Goal: Information Seeking & Learning: Learn about a topic

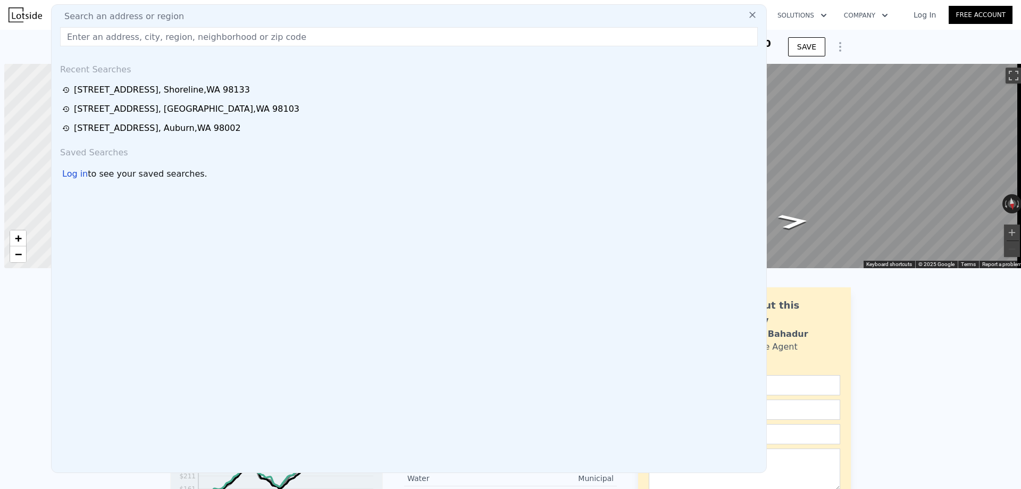
scroll to position [0, 4]
click at [170, 34] on input "[PERSON_NAME]" at bounding box center [409, 36] width 698 height 19
paste input "[STREET_ADDRESS]"
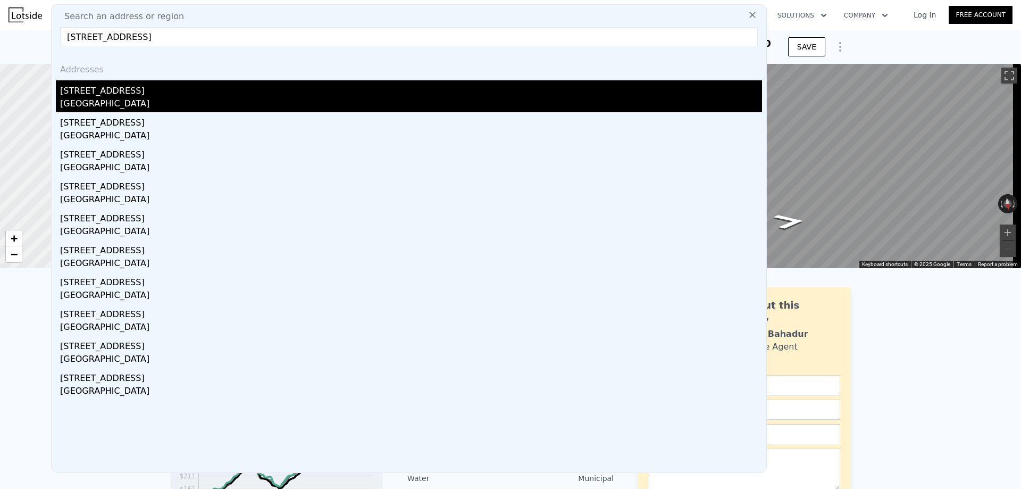
type input "[STREET_ADDRESS]"
click at [201, 97] on div "[GEOGRAPHIC_DATA]" at bounding box center [411, 104] width 702 height 15
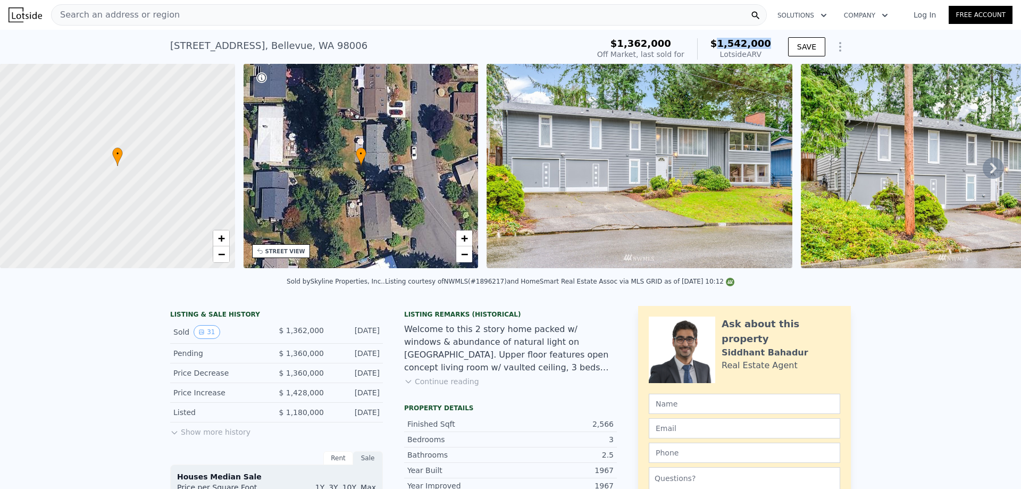
drag, startPoint x: 771, startPoint y: 43, endPoint x: 727, endPoint y: 41, distance: 44.2
click at [727, 41] on div "$1,362,000 Off Market, last sold for $1,542,000 Lotside ARV" at bounding box center [684, 49] width 182 height 30
copy span "1,542,000"
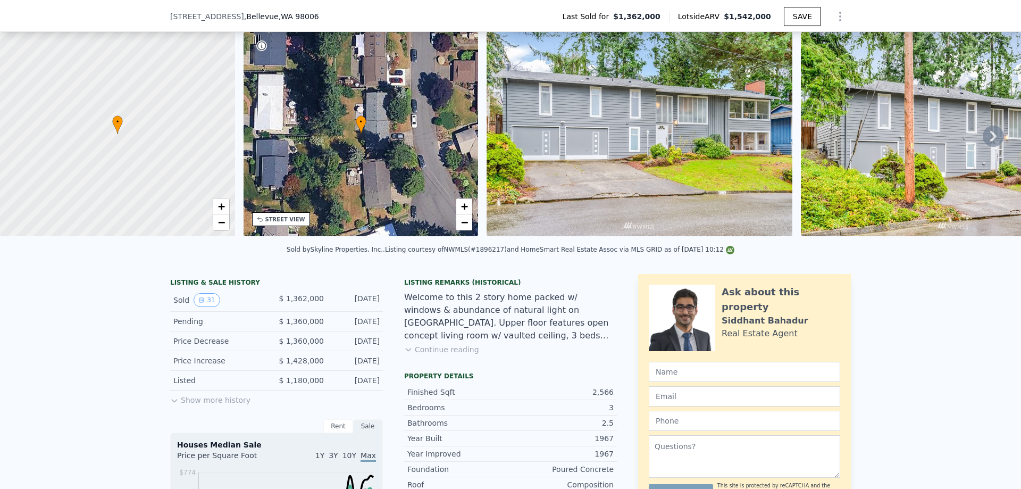
scroll to position [262, 0]
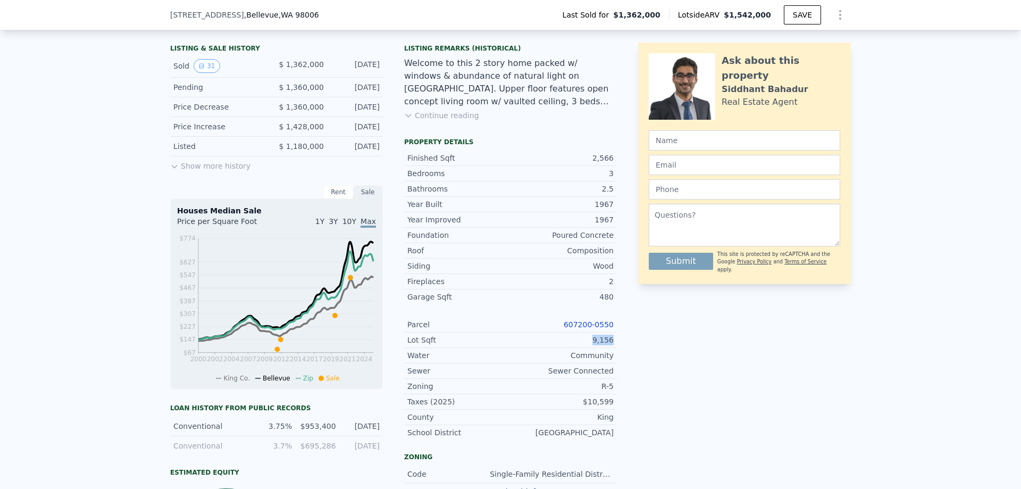
drag, startPoint x: 612, startPoint y: 352, endPoint x: 589, endPoint y: 352, distance: 23.4
click at [589, 348] on div "Lot Sqft 9,156" at bounding box center [510, 339] width 213 height 15
copy div "9,156"
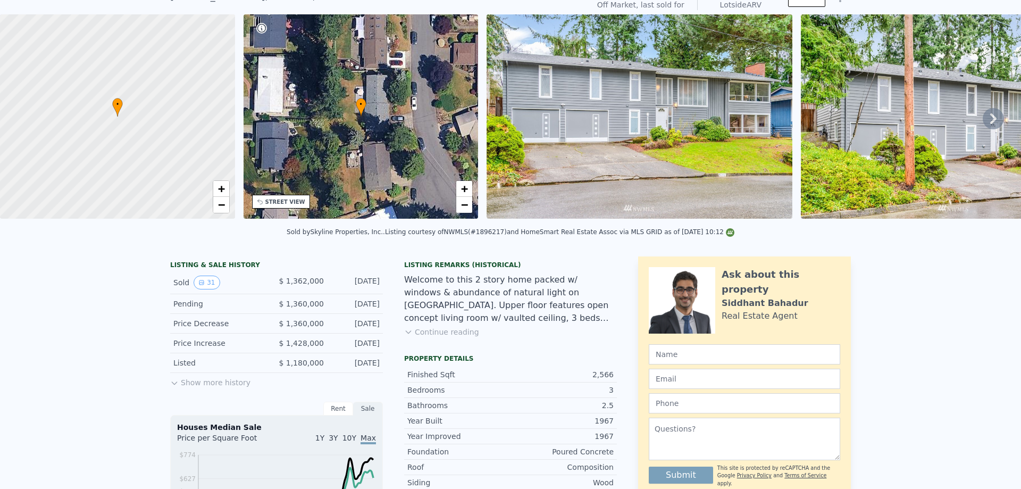
scroll to position [4, 0]
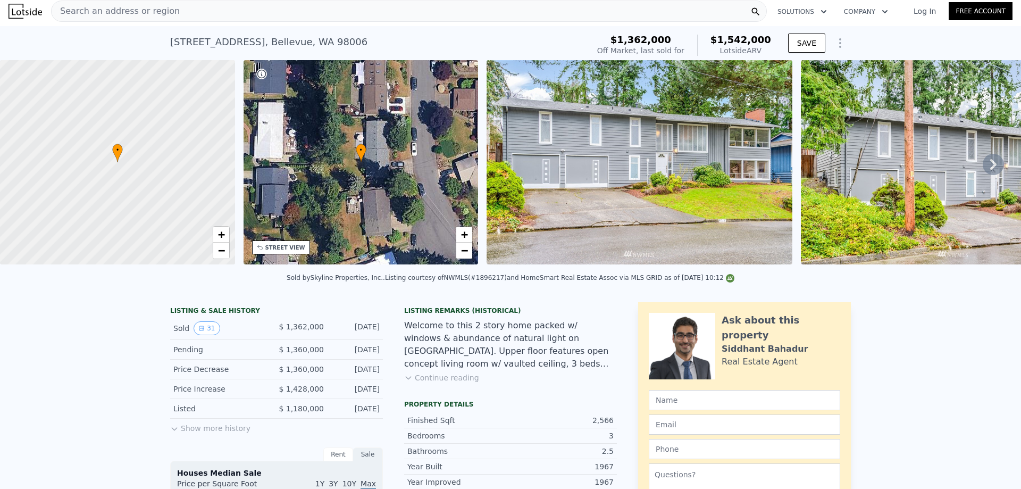
click at [242, 12] on div "Search an address or region" at bounding box center [409, 11] width 716 height 21
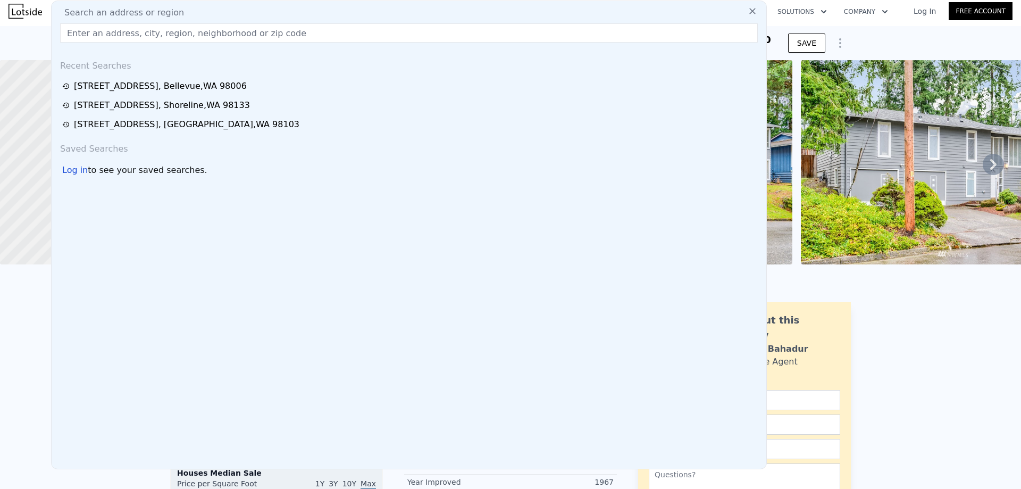
type input "3"
type input "13264"
checkbox input "true"
type input "$ 1,562,000"
type input "-$ 53,884"
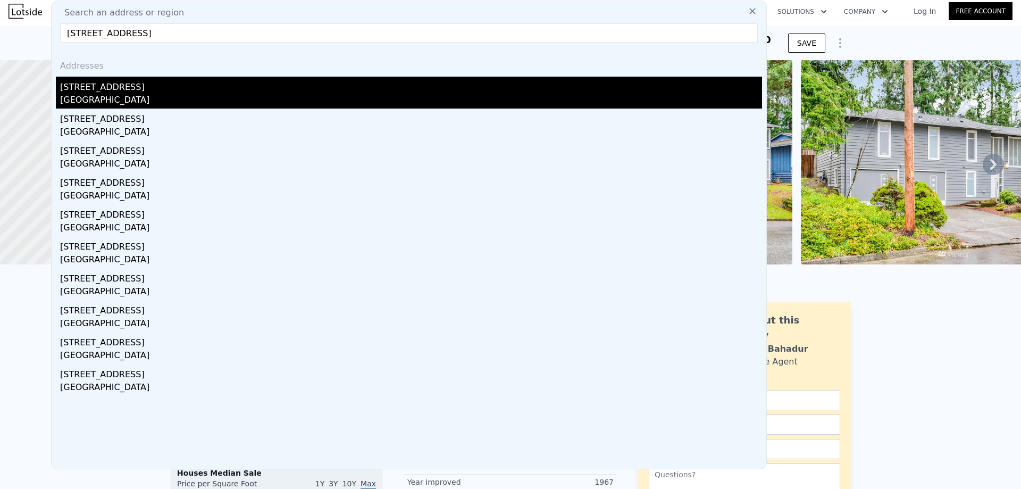
type input "[STREET_ADDRESS]"
click at [225, 88] on div "[STREET_ADDRESS]" at bounding box center [411, 85] width 702 height 17
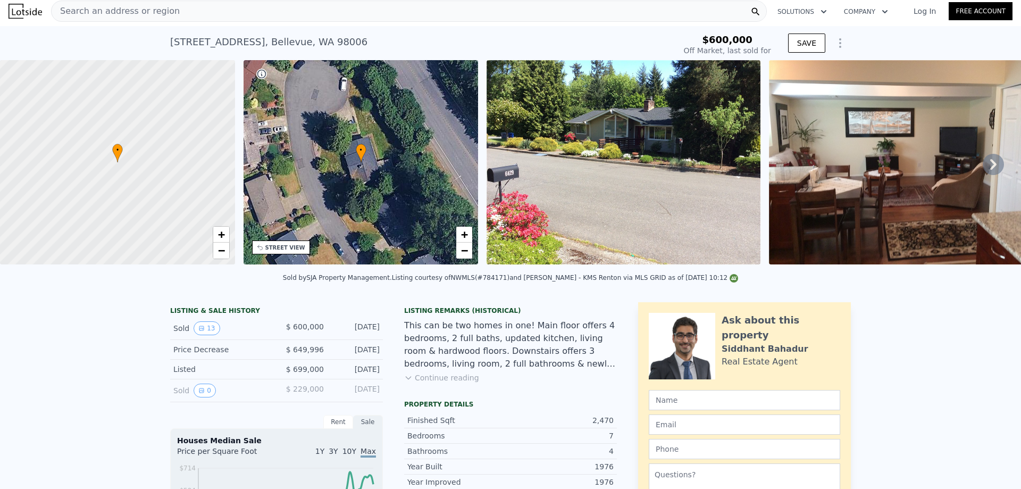
type input "$ 1,710,000"
type input "$ 902,317"
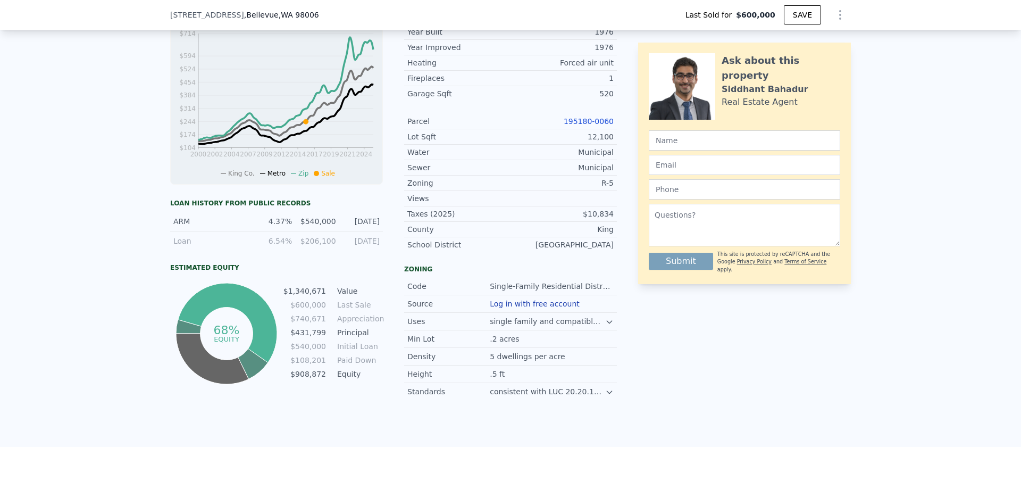
scroll to position [426, 0]
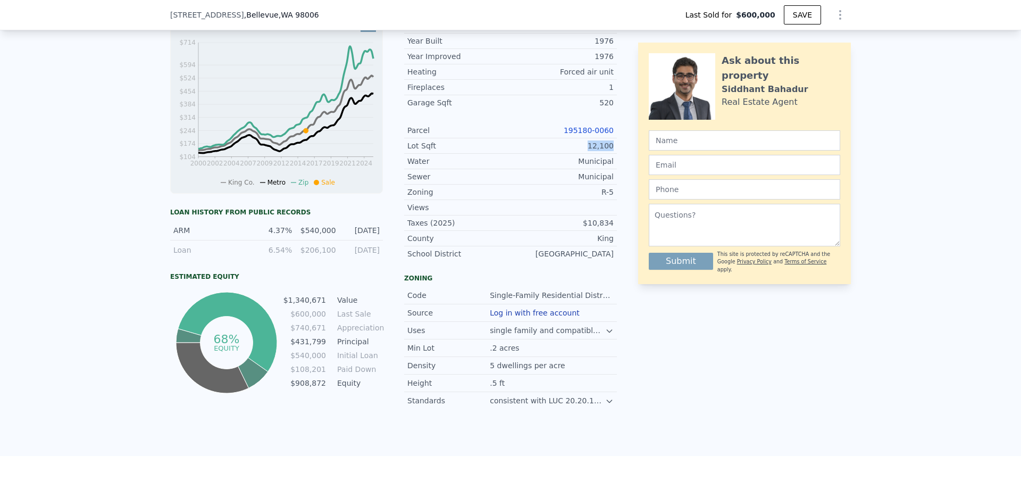
drag, startPoint x: 614, startPoint y: 153, endPoint x: 590, endPoint y: 154, distance: 24.0
click at [590, 154] on div "LISTING & SALE HISTORY Sold 13 $ 600,000 [DATE] Price Decrease $ 649,996 [DATE]…" at bounding box center [510, 143] width 681 height 532
copy div "12,100"
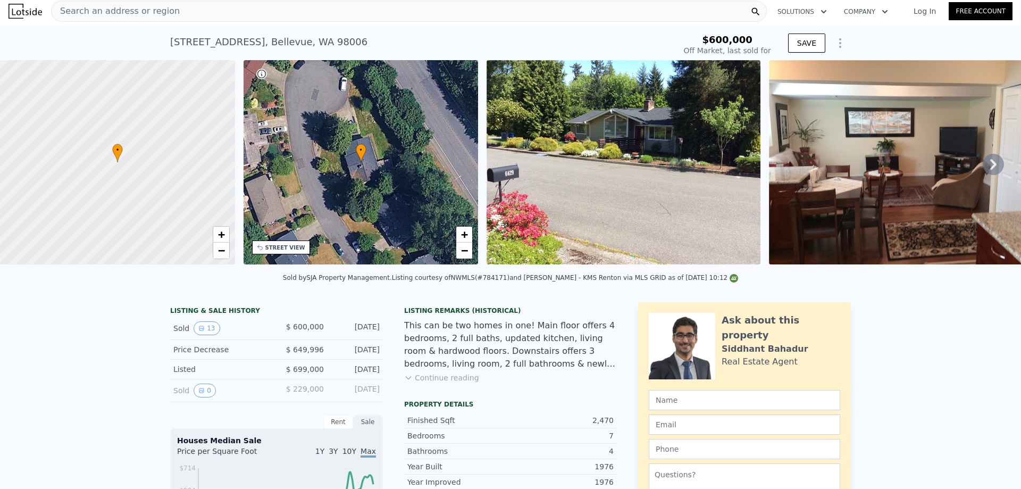
scroll to position [0, 0]
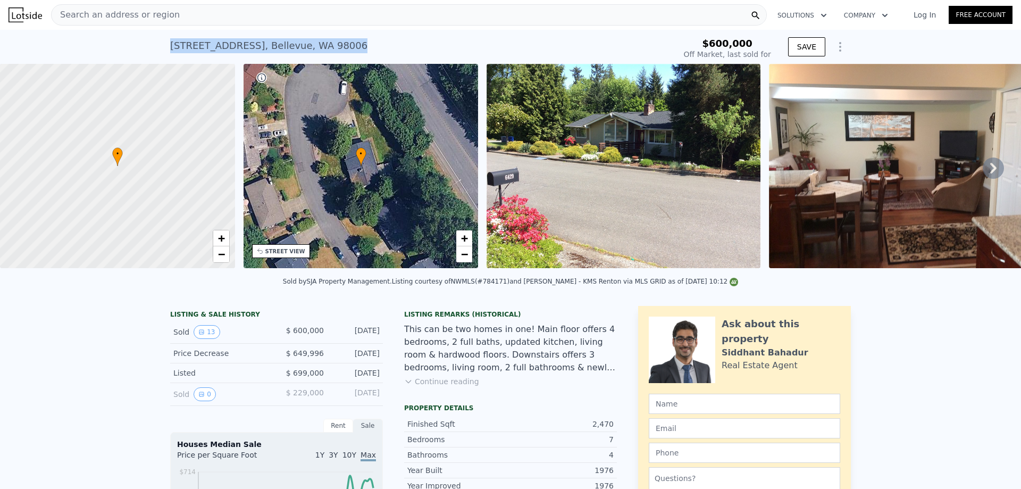
drag, startPoint x: 353, startPoint y: 53, endPoint x: 166, endPoint y: 53, distance: 187.2
click at [170, 53] on div "[STREET_ADDRESS] Sold [DATE] for $600k" at bounding box center [420, 49] width 501 height 30
copy div "[STREET_ADDRESS]"
click at [242, 28] on nav "Search an address or region Solutions Company Open main menu Log In Free Account" at bounding box center [510, 15] width 1021 height 30
click at [242, 15] on div "Search an address or region" at bounding box center [409, 14] width 716 height 21
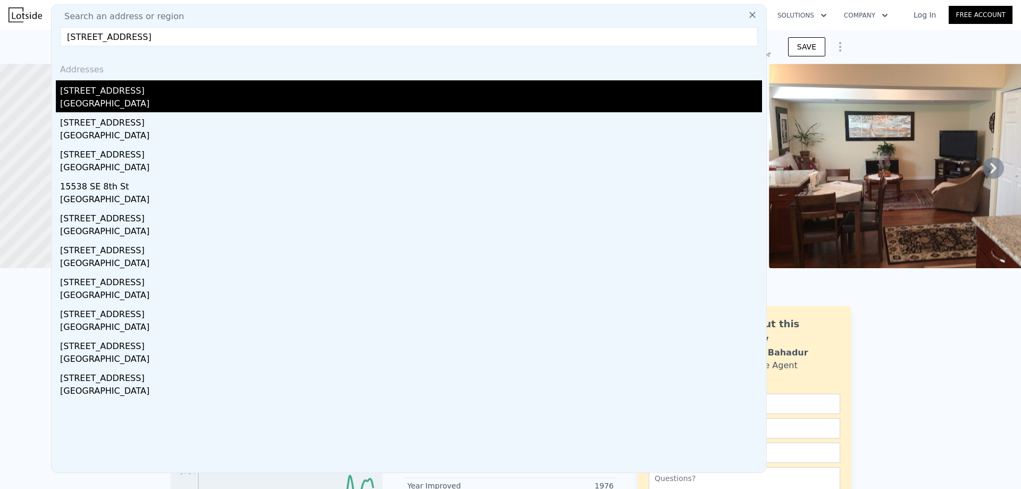
type input "[STREET_ADDRESS]"
click at [182, 102] on div "[GEOGRAPHIC_DATA]" at bounding box center [411, 104] width 702 height 15
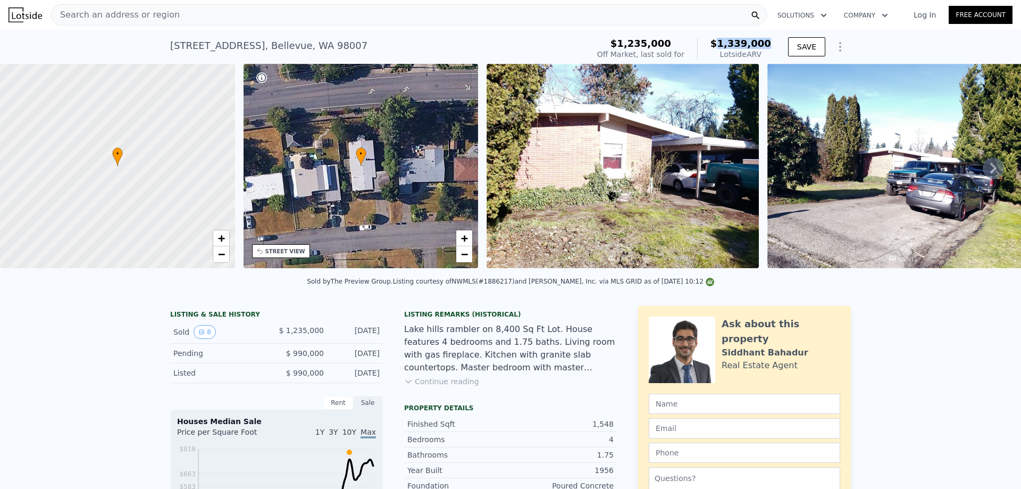
click at [727, 43] on div "$1,235,000 Off Market, last sold for $1,339,000 Lotside ARV" at bounding box center [684, 49] width 182 height 30
copy span "1,339,000"
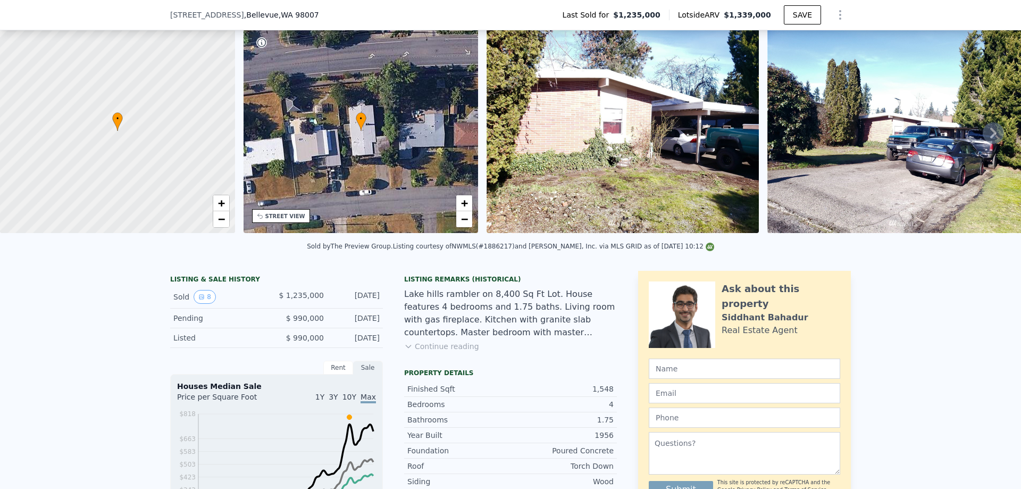
scroll to position [209, 0]
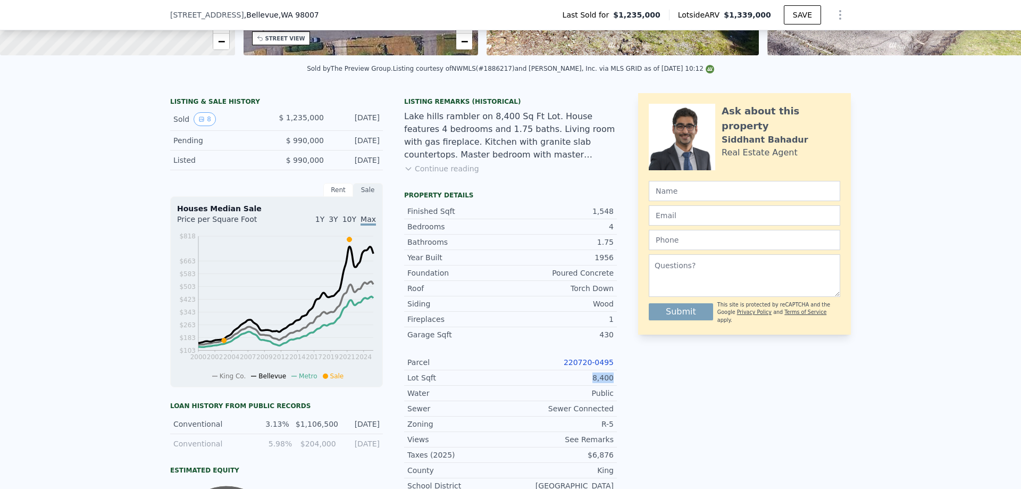
drag, startPoint x: 614, startPoint y: 387, endPoint x: 593, endPoint y: 388, distance: 21.3
click at [593, 388] on div "LISTING & SALE HISTORY Sold 8 $ 1,235,000 [DATE] Pending $ 990,000 [DATE] Liste…" at bounding box center [510, 367] width 681 height 548
copy div "8,400"
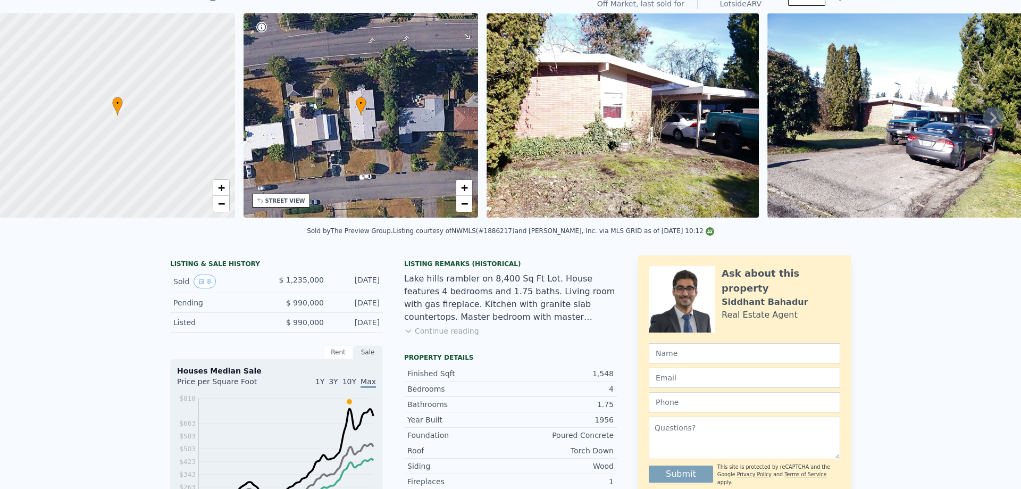
scroll to position [4, 0]
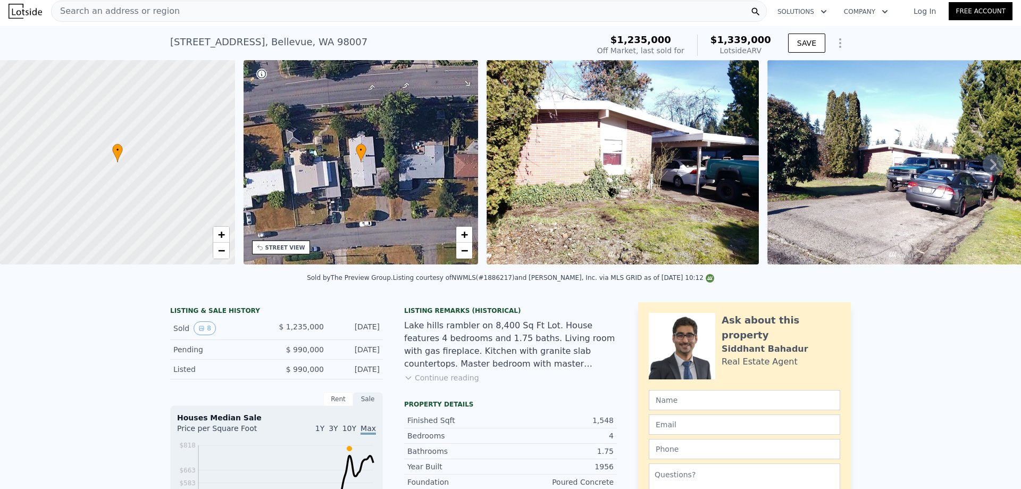
click at [268, 13] on div "Search an address or region" at bounding box center [409, 11] width 716 height 21
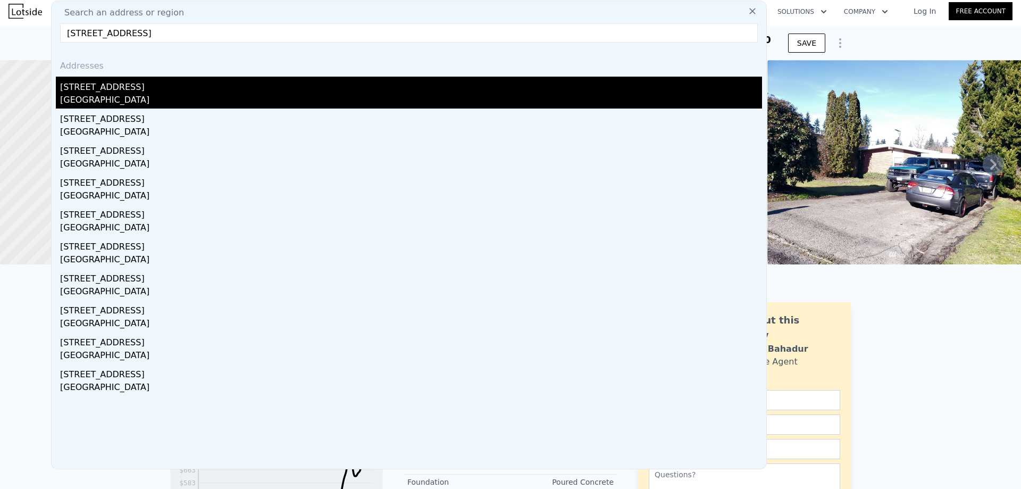
type input "[STREET_ADDRESS]"
click at [167, 87] on div "[STREET_ADDRESS]" at bounding box center [411, 85] width 702 height 17
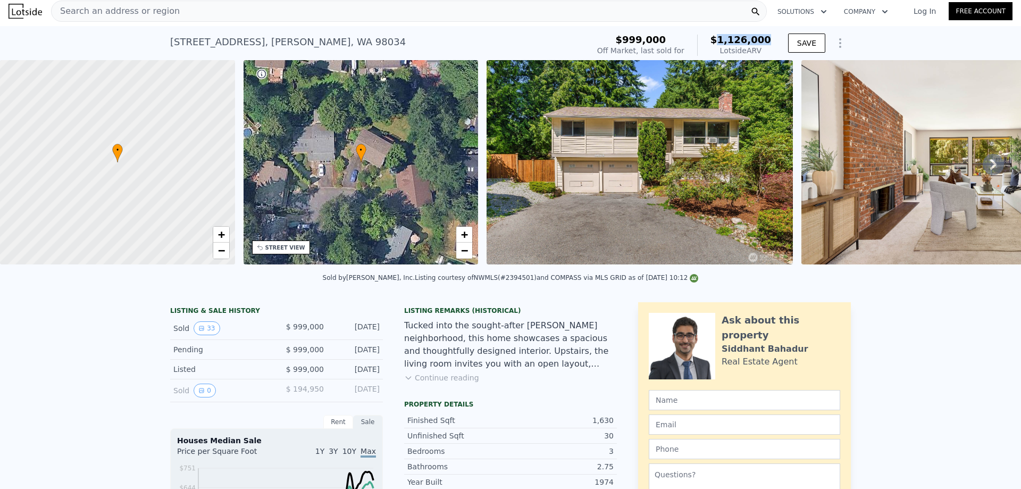
drag, startPoint x: 771, startPoint y: 39, endPoint x: 723, endPoint y: 38, distance: 47.9
click at [727, 39] on div "$999,000 Off Market, last sold for $1,126,000 Lotside ARV" at bounding box center [684, 45] width 182 height 30
copy span "1,126,000"
click at [220, 19] on div "Search an address or region" at bounding box center [409, 11] width 716 height 21
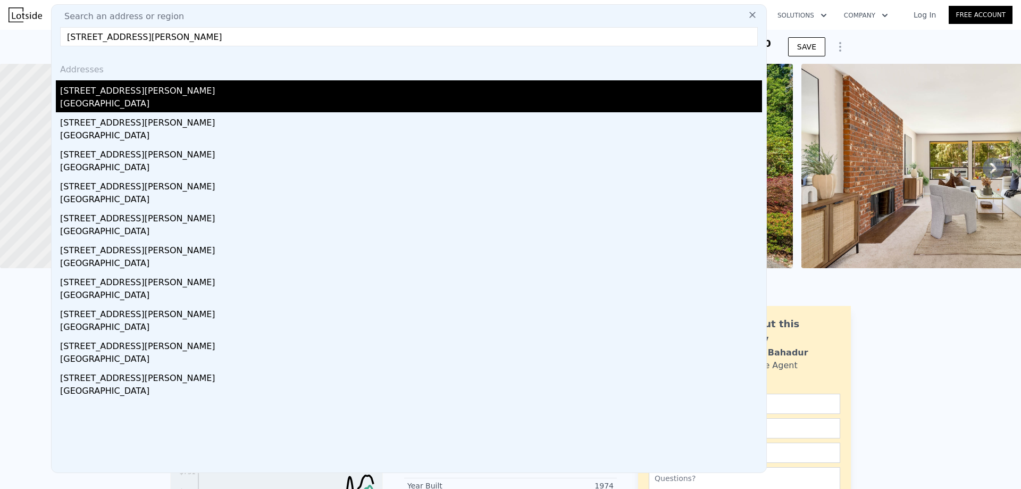
type input "[STREET_ADDRESS][PERSON_NAME]"
click at [158, 99] on div "[GEOGRAPHIC_DATA]" at bounding box center [411, 104] width 702 height 15
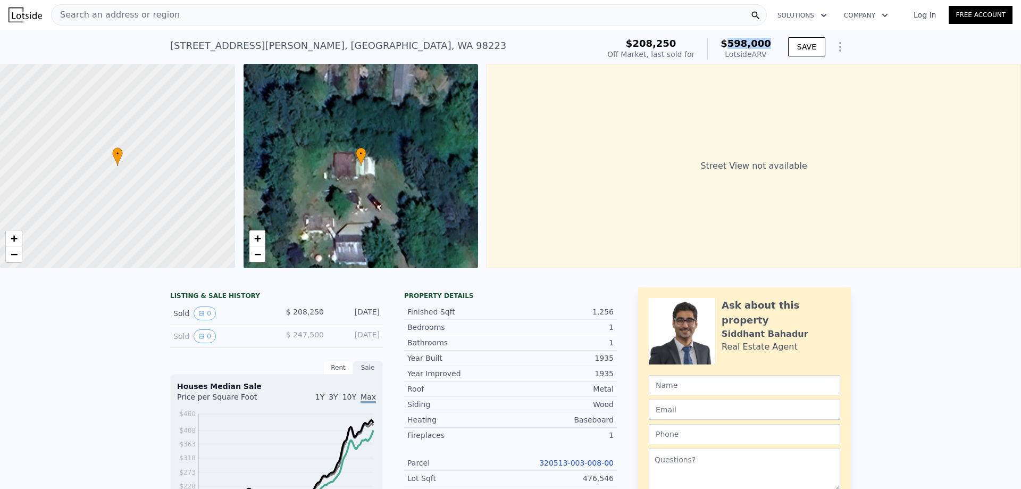
drag, startPoint x: 770, startPoint y: 44, endPoint x: 694, endPoint y: 27, distance: 77.9
click at [736, 45] on div "$208,250 Off Market, last sold for $598,000 Lotside ARV" at bounding box center [689, 49] width 172 height 30
copy span "598,000"
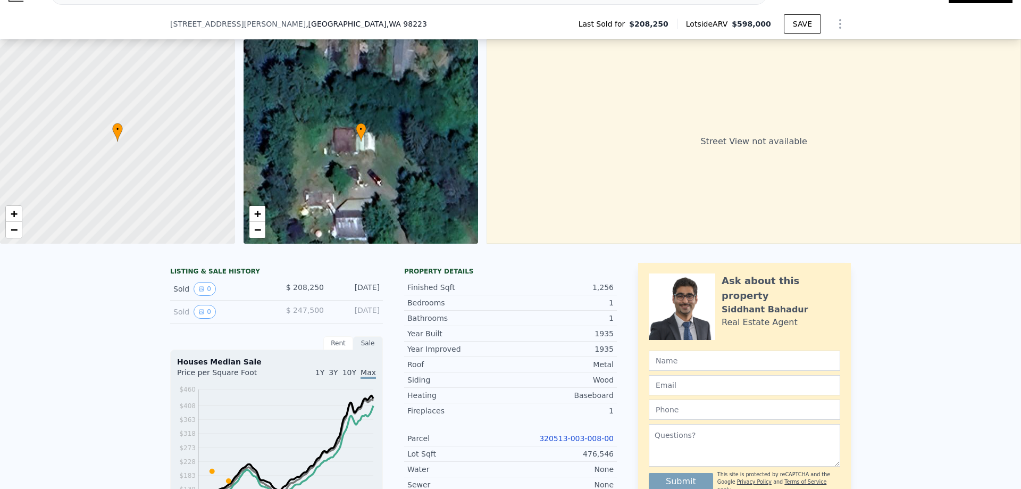
scroll to position [103, 0]
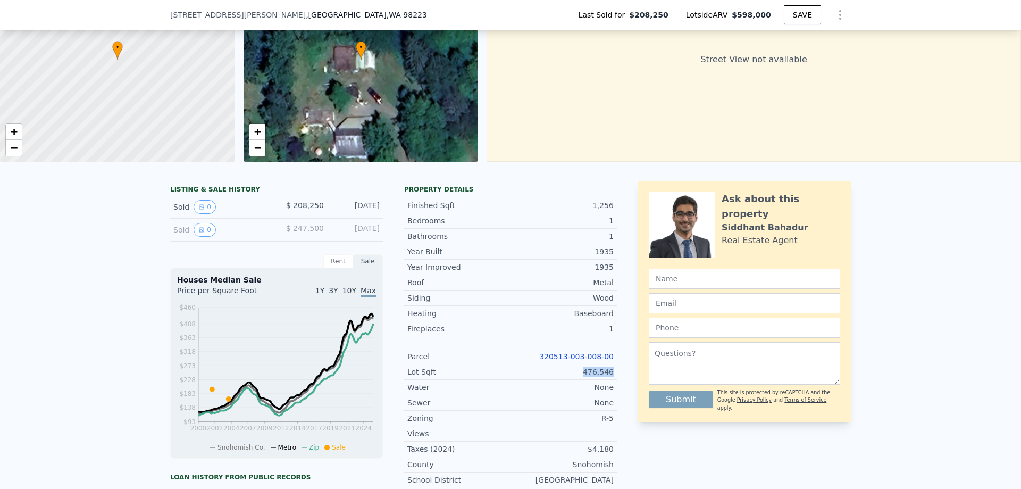
drag, startPoint x: 618, startPoint y: 382, endPoint x: 581, endPoint y: 381, distance: 36.2
click at [581, 381] on div "LISTING & SALE HISTORY Sold 0 $ 208,250 [DATE] Sold 0 $ 247,500 [DATE] Rent Sal…" at bounding box center [510, 411] width 681 height 460
copy div "476,546"
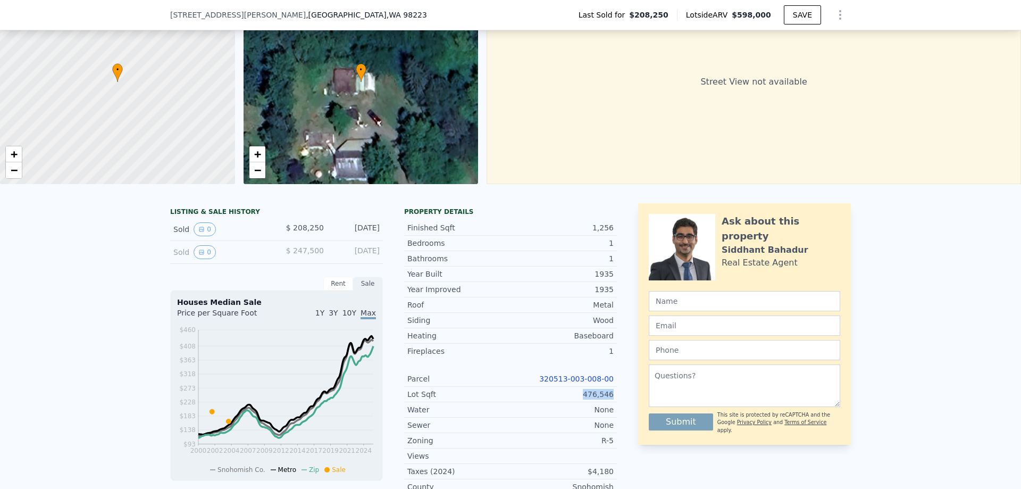
scroll to position [4, 0]
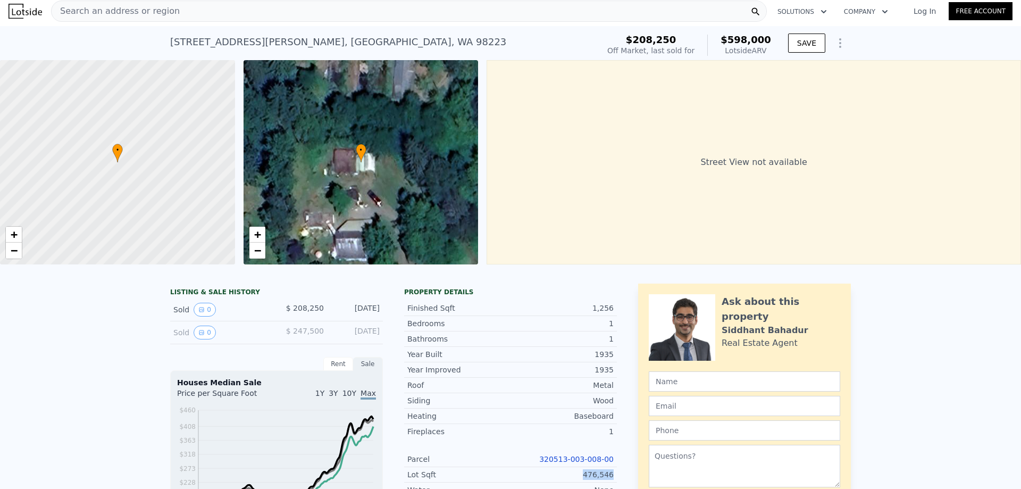
click at [257, 11] on div "Search an address or region" at bounding box center [409, 11] width 716 height 21
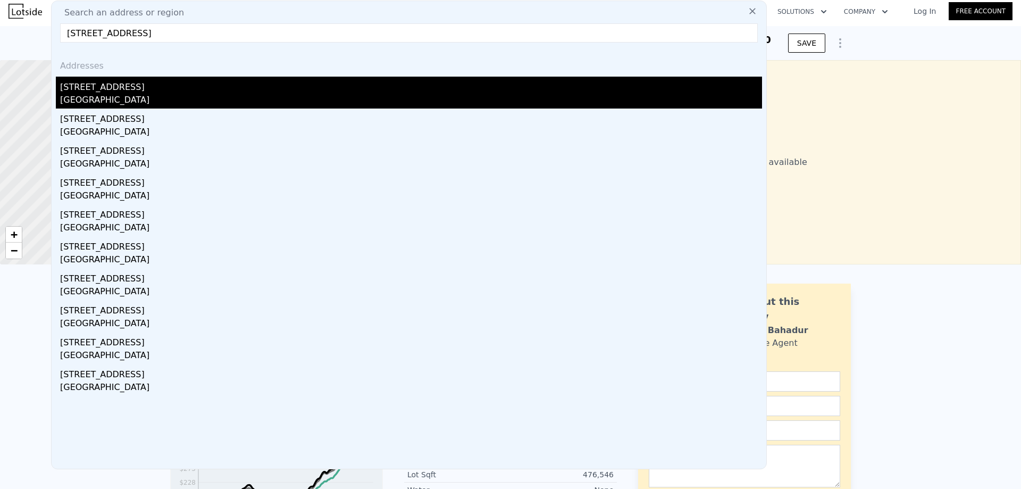
type input "[STREET_ADDRESS]"
click at [168, 87] on div "[STREET_ADDRESS]" at bounding box center [411, 85] width 702 height 17
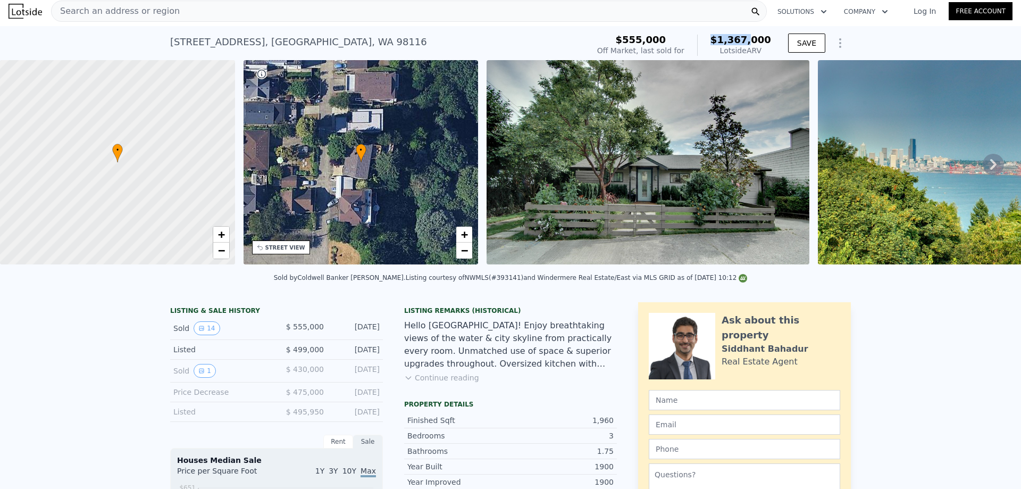
drag, startPoint x: 721, startPoint y: 36, endPoint x: 753, endPoint y: 34, distance: 32.6
click at [753, 34] on span "$1,367,000" at bounding box center [741, 39] width 61 height 11
drag, startPoint x: 726, startPoint y: 43, endPoint x: 679, endPoint y: 19, distance: 52.6
click at [726, 42] on div "$555,000 Off Market, last sold for $1,367,000 Lotside ARV SAVE" at bounding box center [722, 45] width 258 height 30
copy span "1,367,000"
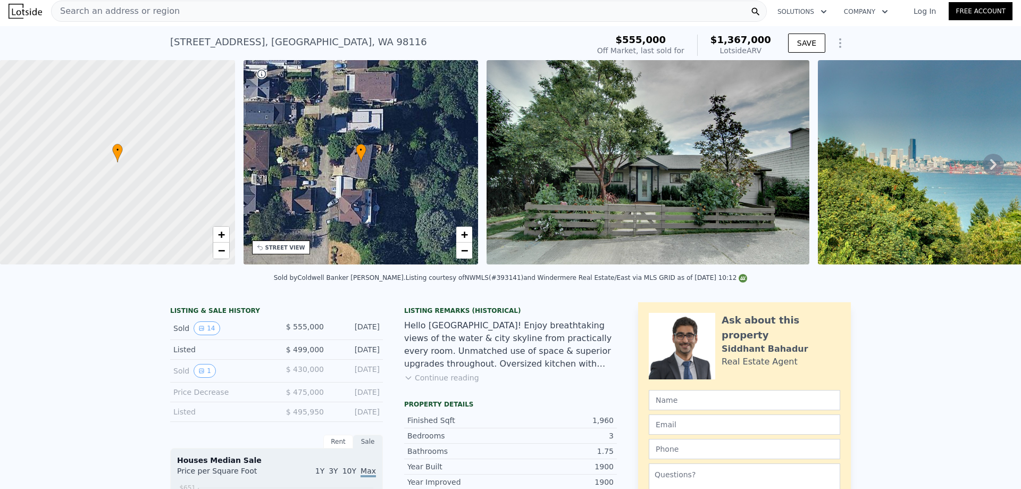
click at [313, 11] on div "Search an address or region" at bounding box center [409, 11] width 716 height 21
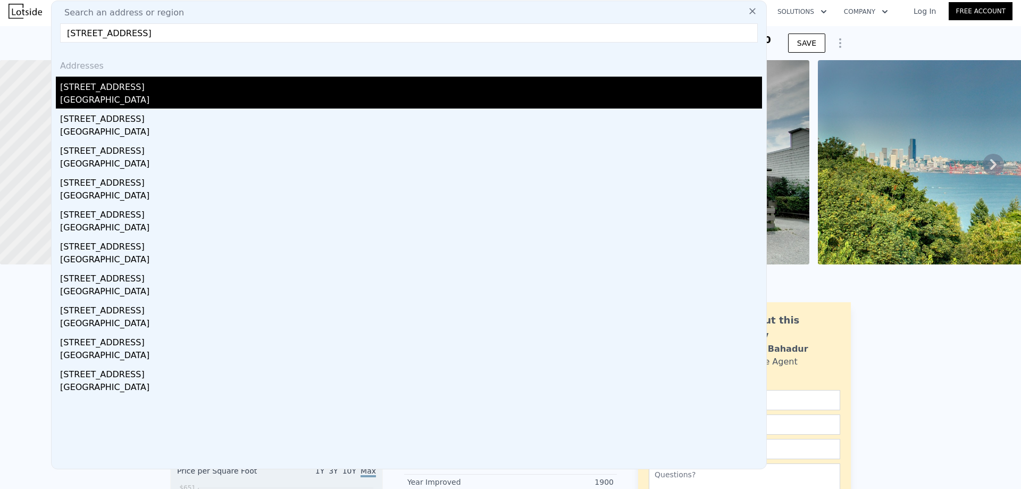
type input "[STREET_ADDRESS]"
click at [147, 89] on div "[STREET_ADDRESS]" at bounding box center [411, 85] width 702 height 17
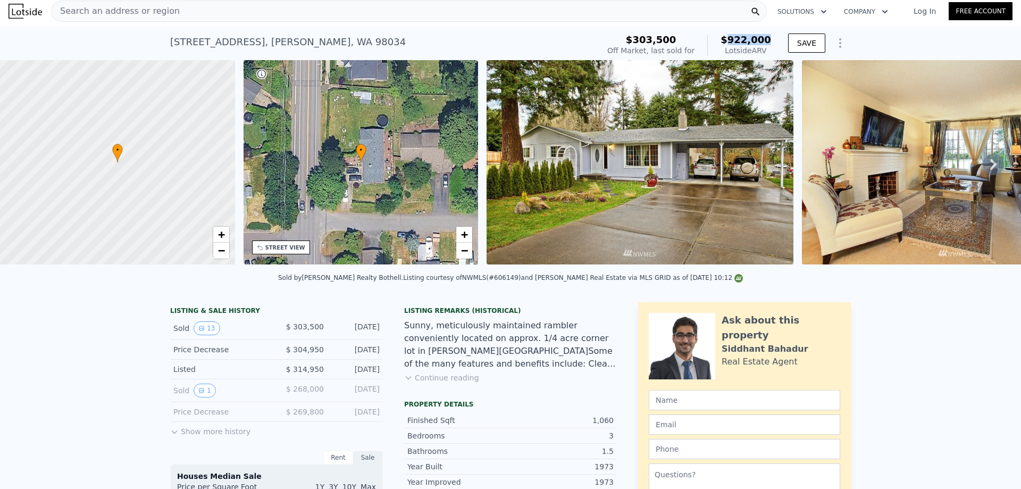
drag, startPoint x: 770, startPoint y: 39, endPoint x: 735, endPoint y: 40, distance: 35.1
click at [735, 40] on span "$922,000" at bounding box center [746, 39] width 51 height 11
click at [137, 17] on span "Search an address or region" at bounding box center [116, 11] width 128 height 13
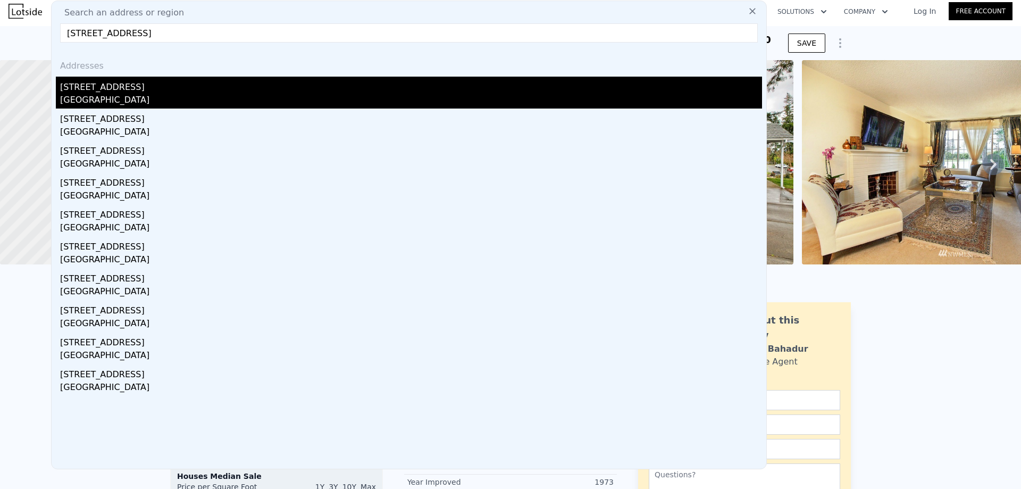
type input "[STREET_ADDRESS]"
click at [184, 85] on div "[STREET_ADDRESS]" at bounding box center [411, 85] width 702 height 17
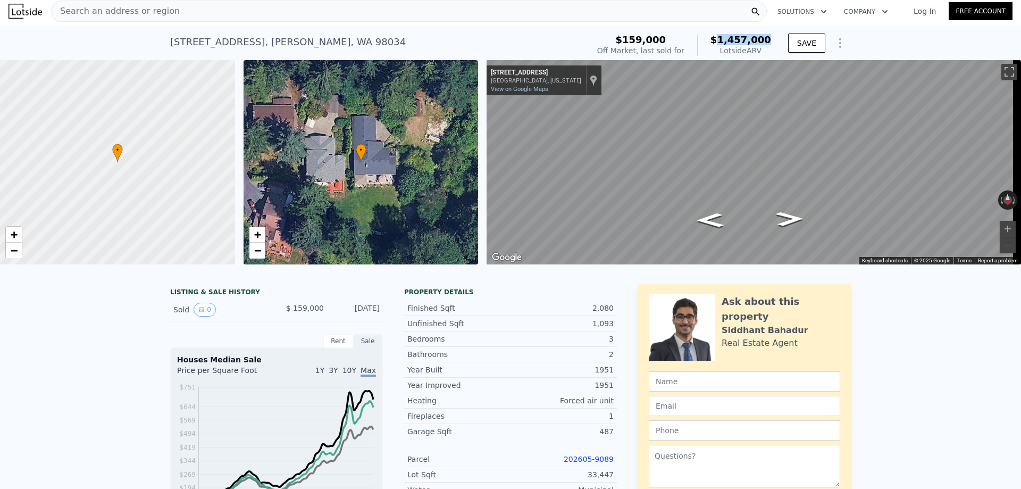
drag, startPoint x: 770, startPoint y: 43, endPoint x: 728, endPoint y: 37, distance: 42.9
click at [728, 37] on div "$159,000 Off Market, last sold for $1,457,000 Lotside ARV" at bounding box center [684, 45] width 182 height 30
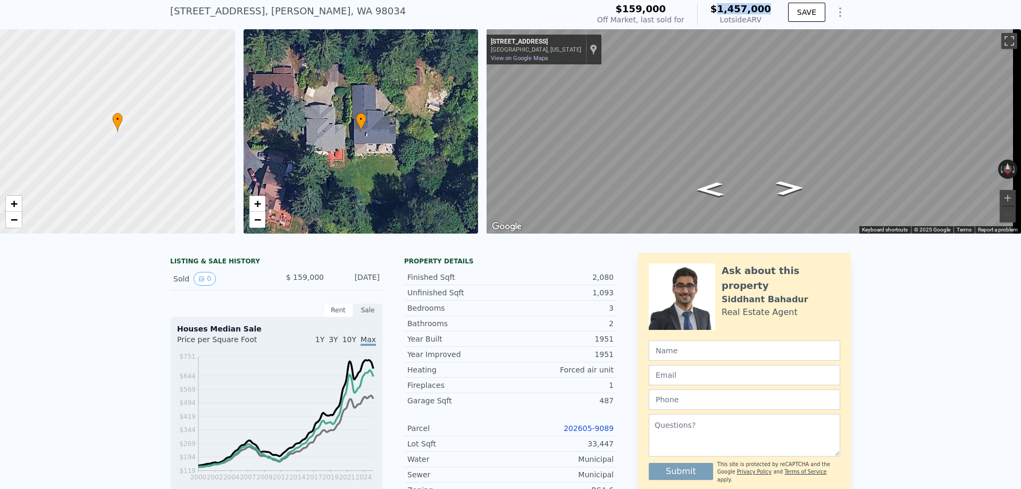
scroll to position [213, 0]
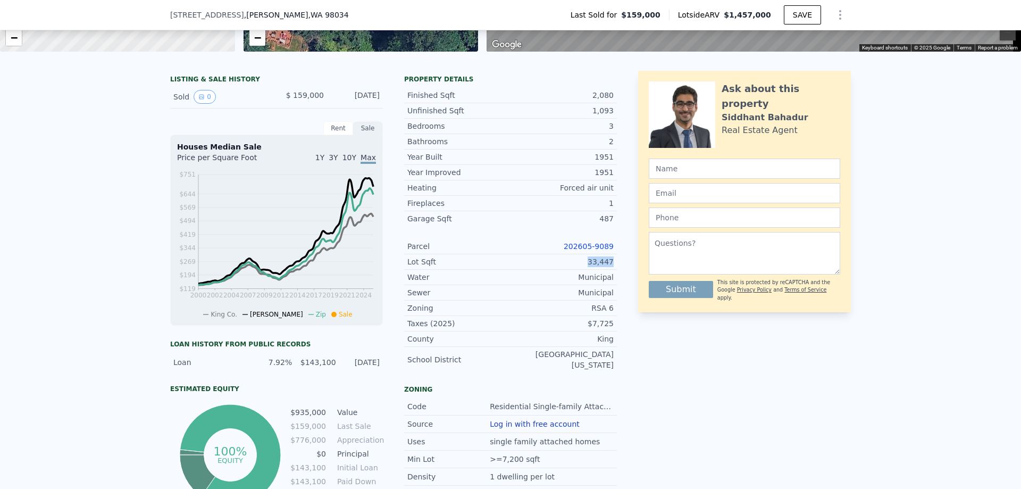
drag, startPoint x: 611, startPoint y: 271, endPoint x: 583, endPoint y: 272, distance: 27.7
click at [583, 270] on div "Lot Sqft 33,447" at bounding box center [510, 261] width 213 height 15
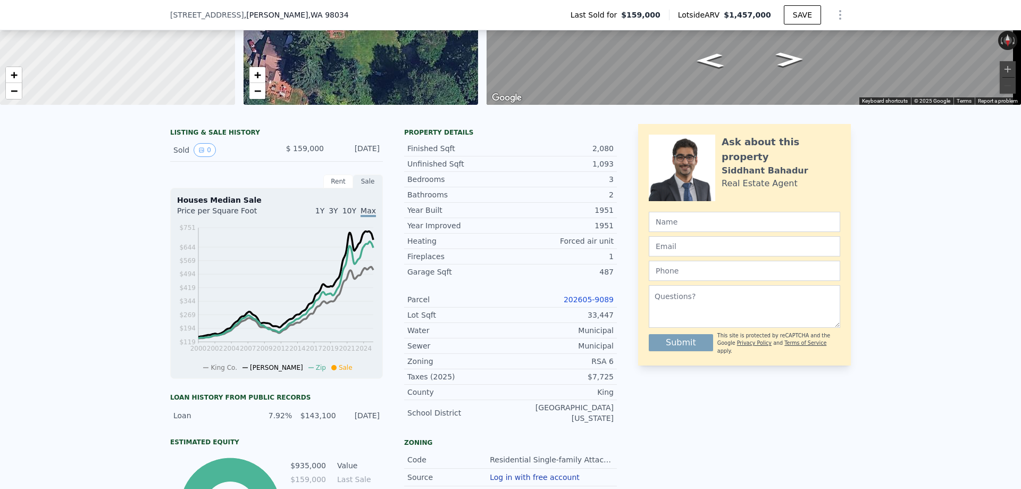
click at [327, 15] on div "[STREET_ADDRESS] Last Sold for $159,000 Lotside ARV $1,457,000 SAVE" at bounding box center [510, 15] width 681 height 30
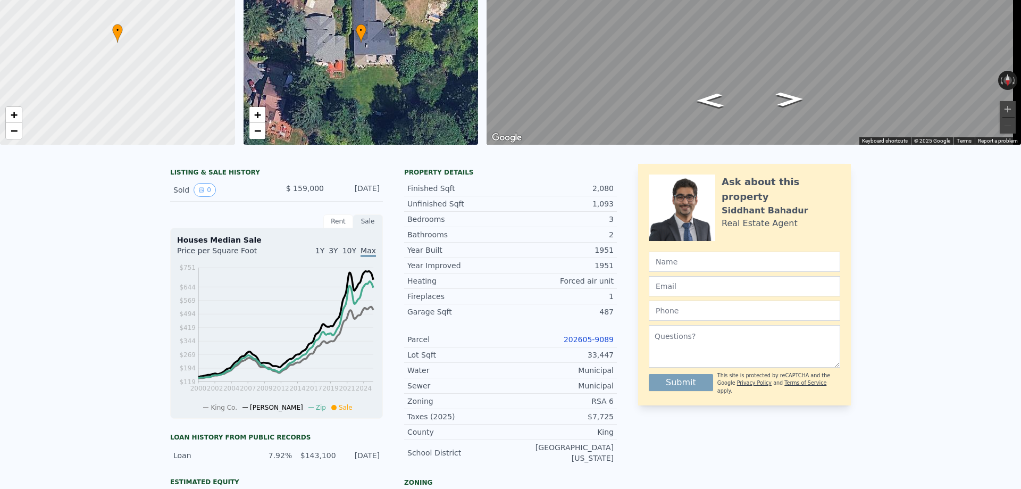
scroll to position [4, 0]
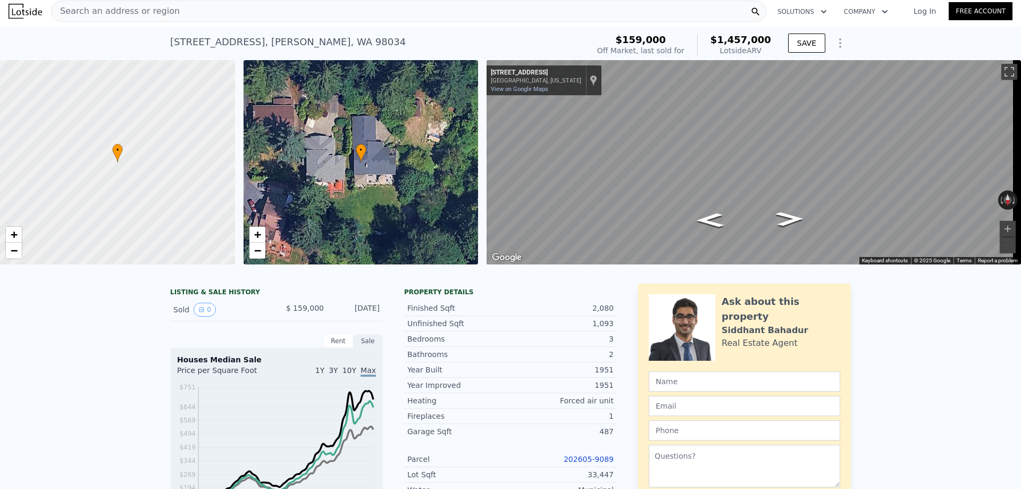
click at [248, 16] on div "Search an address or region" at bounding box center [409, 11] width 716 height 21
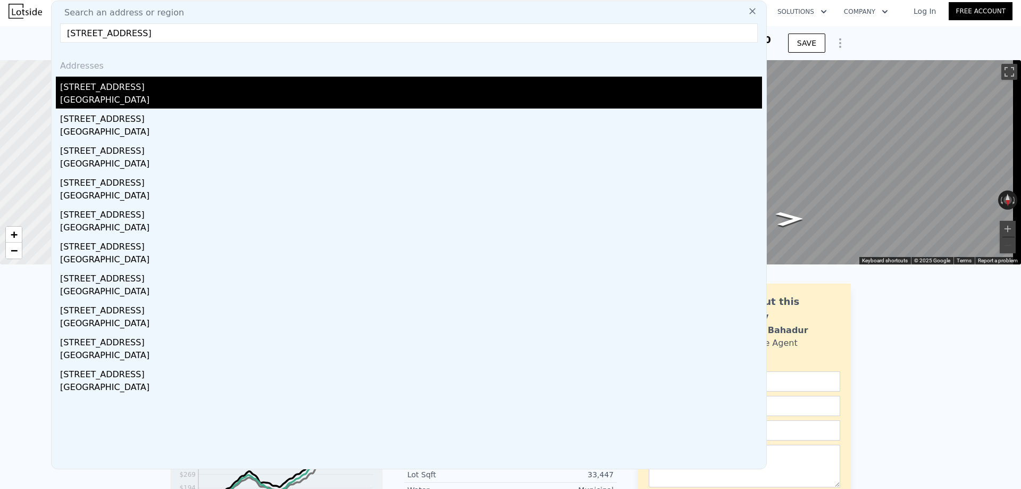
type input "[STREET_ADDRESS]"
click at [170, 95] on div "[GEOGRAPHIC_DATA]" at bounding box center [411, 101] width 702 height 15
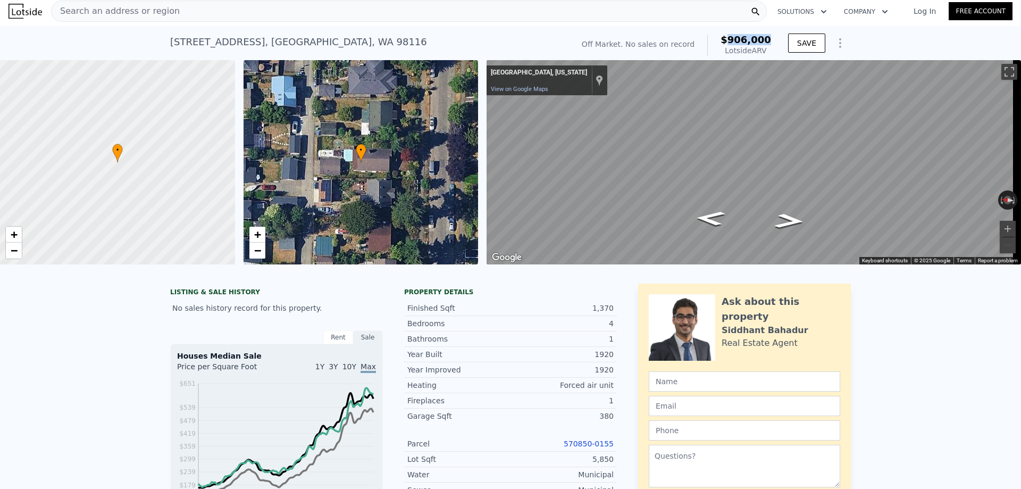
drag, startPoint x: 769, startPoint y: 38, endPoint x: 735, endPoint y: 40, distance: 34.1
click at [735, 40] on div "Off Market. No sales on record $906,000 Lotside ARV" at bounding box center [677, 45] width 198 height 30
click at [199, 14] on div "Search an address or region" at bounding box center [409, 11] width 716 height 21
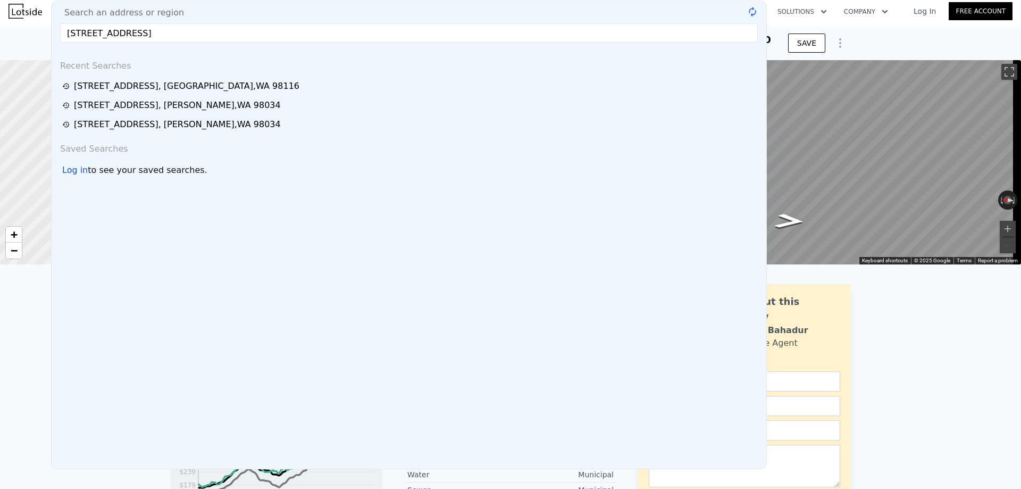
type input "[STREET_ADDRESS]"
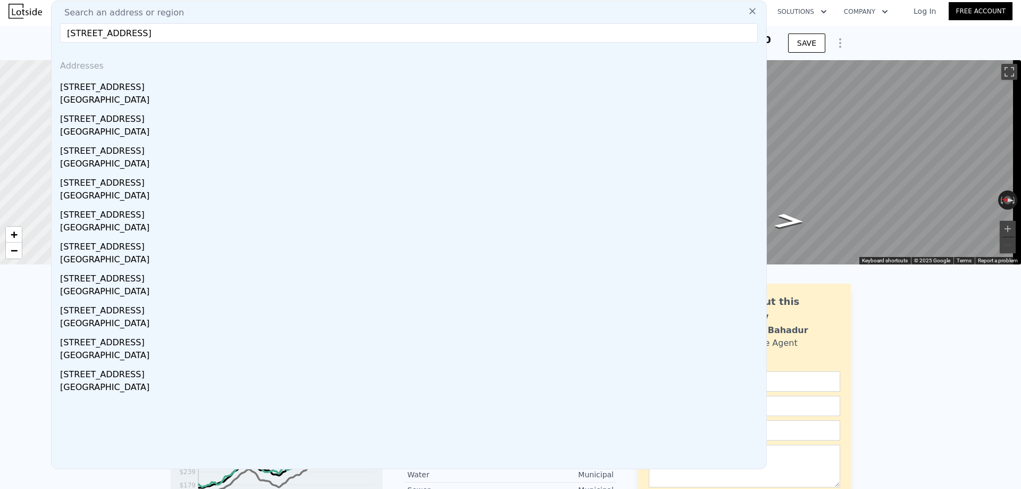
click at [128, 95] on div "[GEOGRAPHIC_DATA]" at bounding box center [411, 101] width 702 height 15
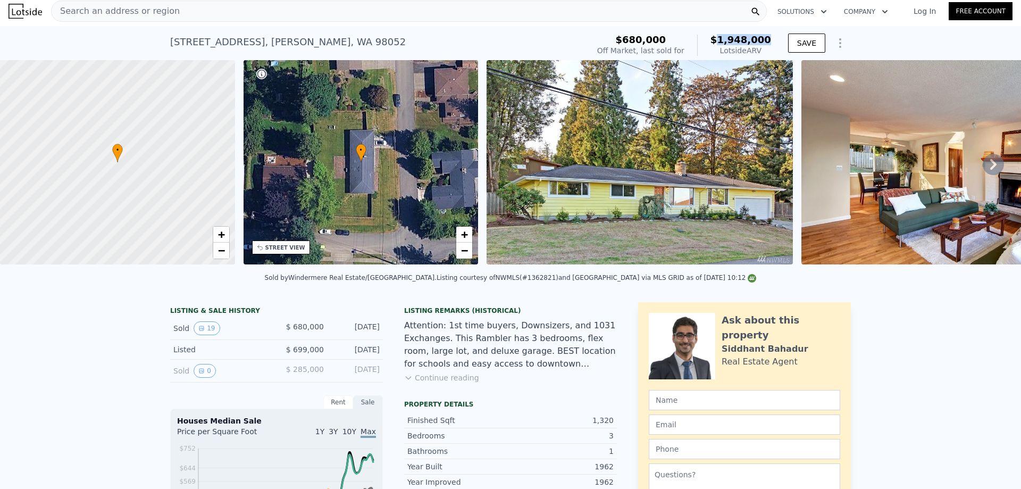
drag, startPoint x: 772, startPoint y: 37, endPoint x: 729, endPoint y: 39, distance: 43.1
click at [729, 39] on div "$680,000 Off Market, last sold for $1,948,000 Lotside ARV" at bounding box center [684, 45] width 182 height 30
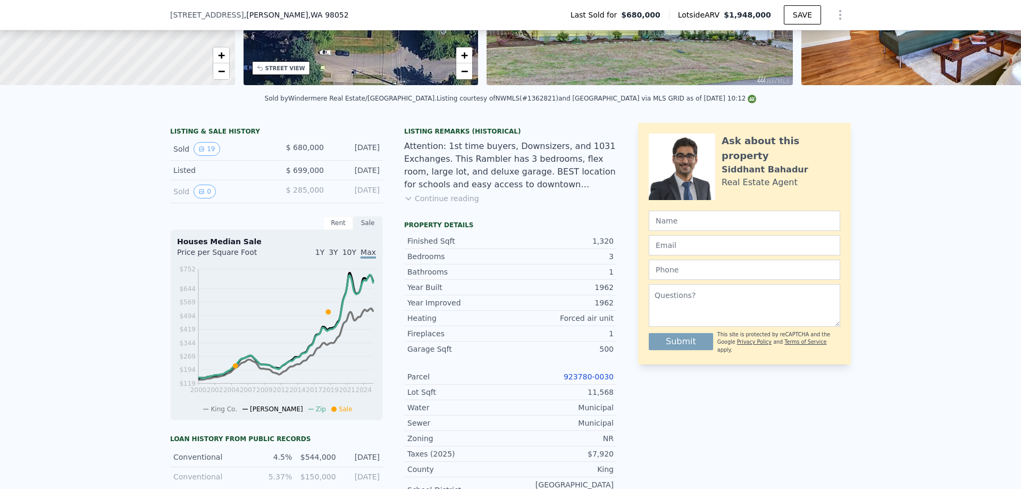
scroll to position [266, 0]
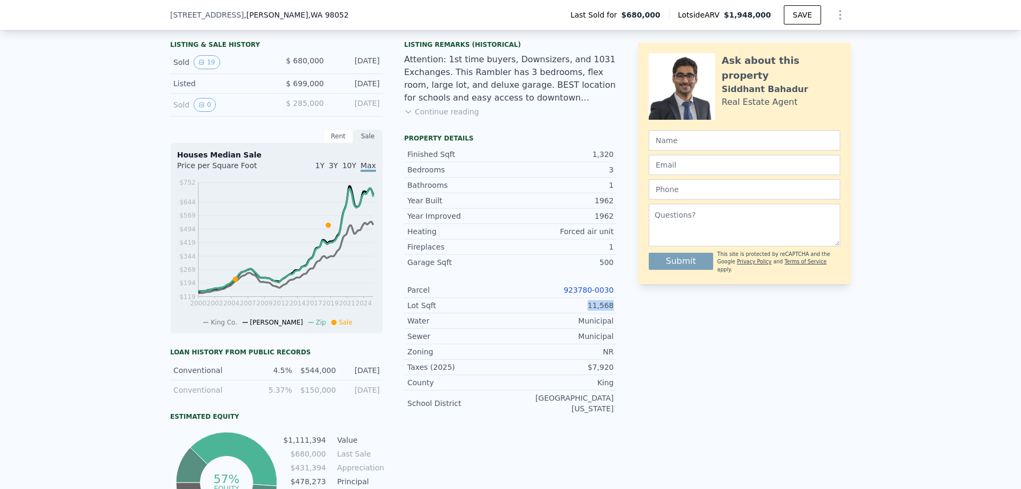
drag, startPoint x: 614, startPoint y: 311, endPoint x: 589, endPoint y: 314, distance: 24.7
click at [589, 314] on div "LISTING & SALE HISTORY Sold 19 $ 680,000 [DATE] Listed $ 699,000 [DATE] Sold 0 …" at bounding box center [510, 285] width 681 height 499
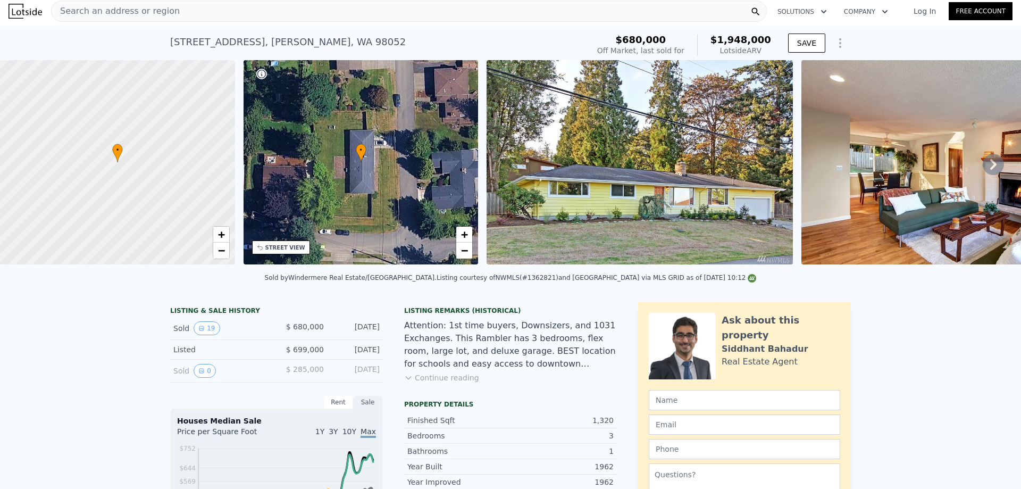
scroll to position [0, 0]
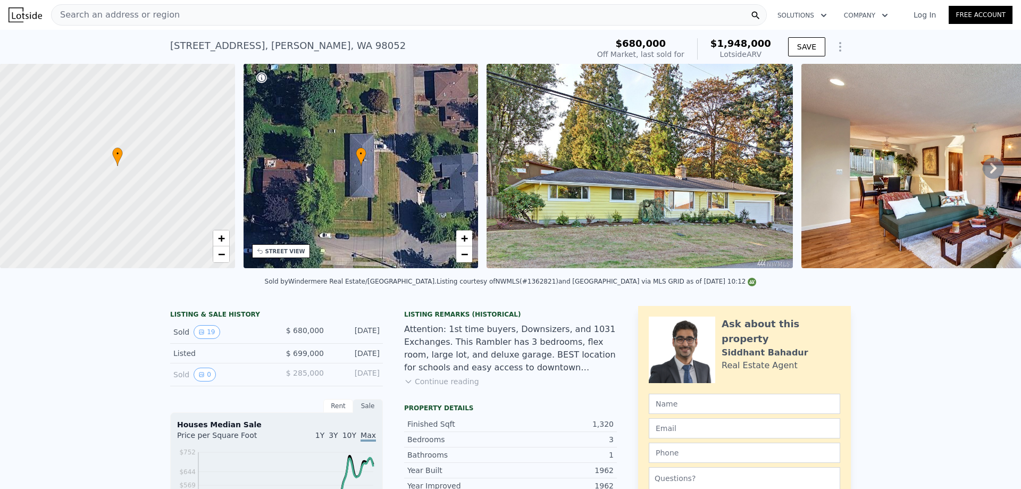
click at [211, 17] on div "Search an address or region" at bounding box center [409, 14] width 716 height 21
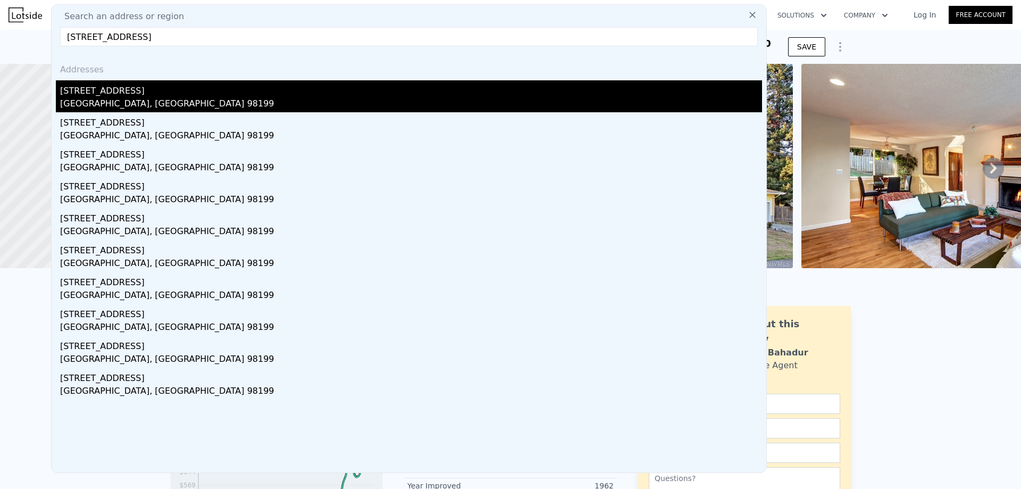
type input "[STREET_ADDRESS]"
click at [204, 96] on div "[STREET_ADDRESS]" at bounding box center [411, 88] width 702 height 17
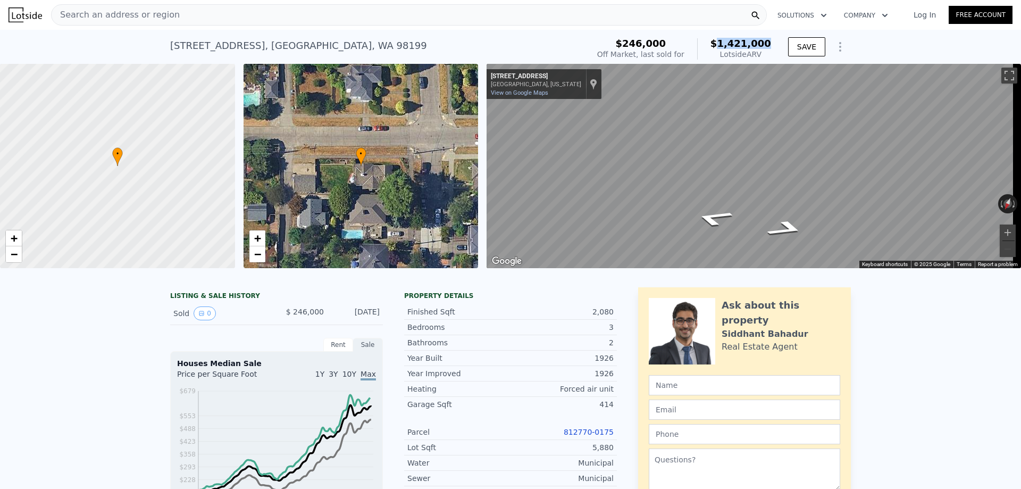
drag, startPoint x: 769, startPoint y: 46, endPoint x: 734, endPoint y: 47, distance: 35.1
click at [728, 43] on span "$1,421,000" at bounding box center [741, 43] width 61 height 11
click at [243, 7] on div "Search an address or region" at bounding box center [409, 14] width 716 height 21
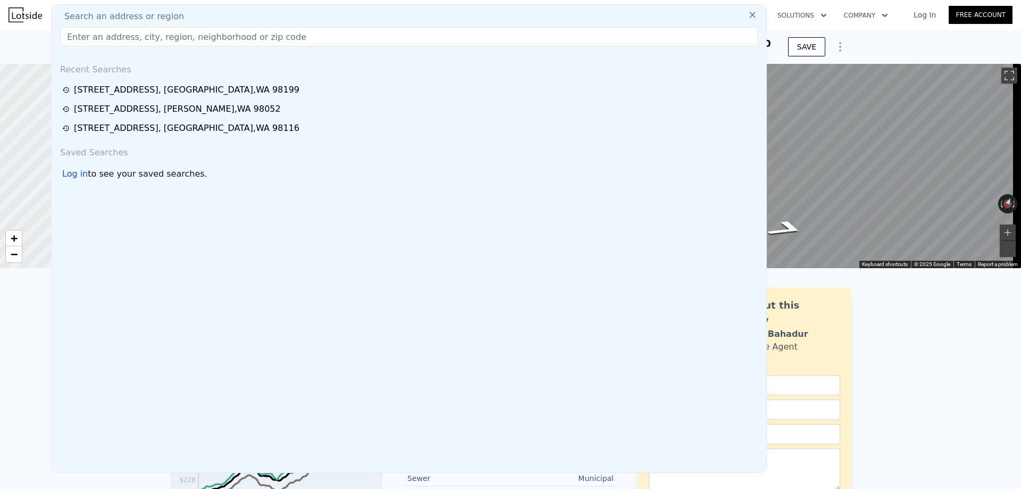
click at [229, 18] on div "Search an address or region" at bounding box center [409, 16] width 706 height 13
click at [213, 36] on input "text" at bounding box center [409, 36] width 698 height 19
paste input "[STREET_ADDRESS]"
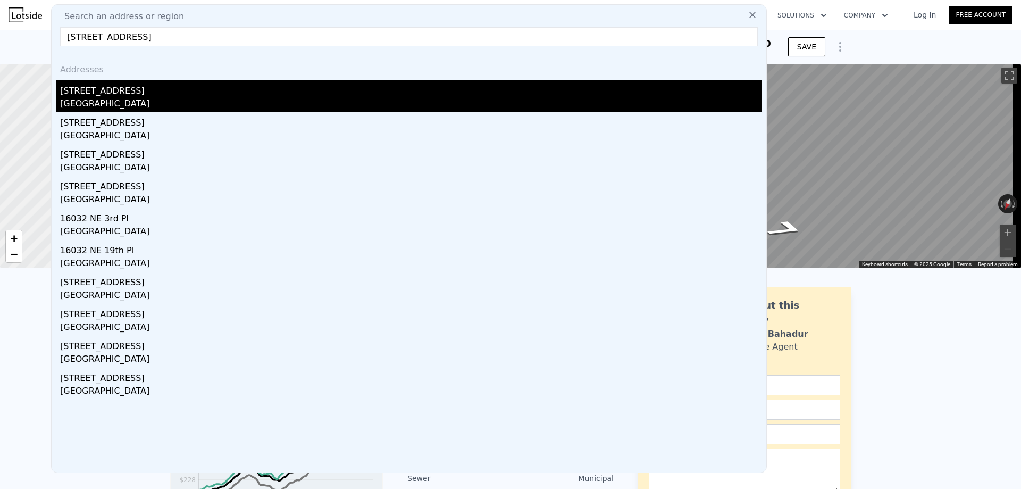
type input "[STREET_ADDRESS]"
click at [236, 98] on div "[GEOGRAPHIC_DATA]" at bounding box center [411, 104] width 702 height 15
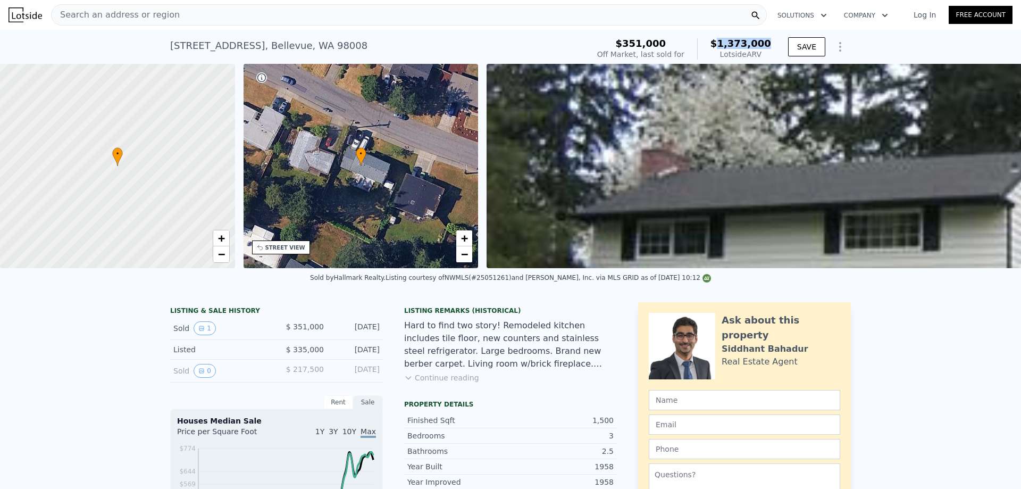
drag, startPoint x: 768, startPoint y: 43, endPoint x: 728, endPoint y: 44, distance: 39.9
click at [728, 44] on span "$1,373,000" at bounding box center [741, 43] width 61 height 11
click at [193, 12] on div "Search an address or region" at bounding box center [409, 14] width 716 height 21
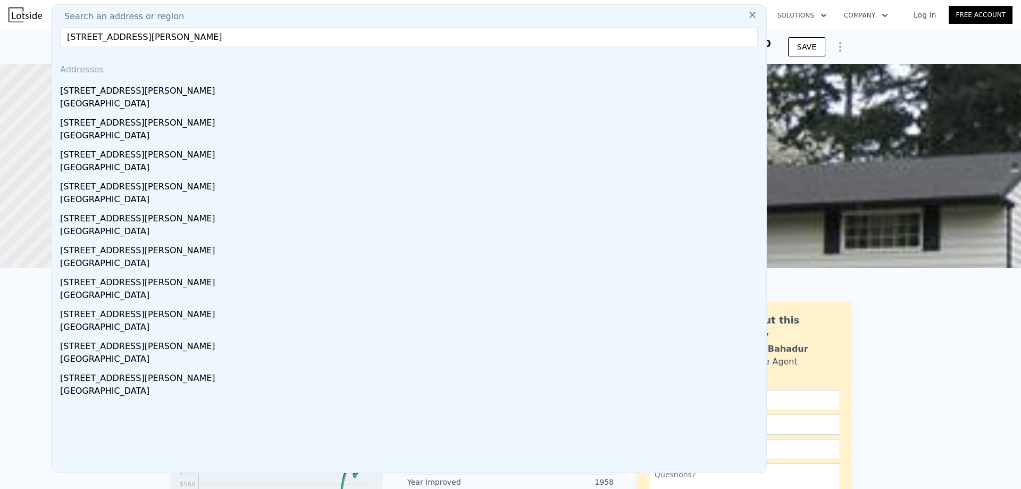
type input "[STREET_ADDRESS][PERSON_NAME]"
click at [179, 95] on div "[STREET_ADDRESS][PERSON_NAME]" at bounding box center [411, 88] width 702 height 17
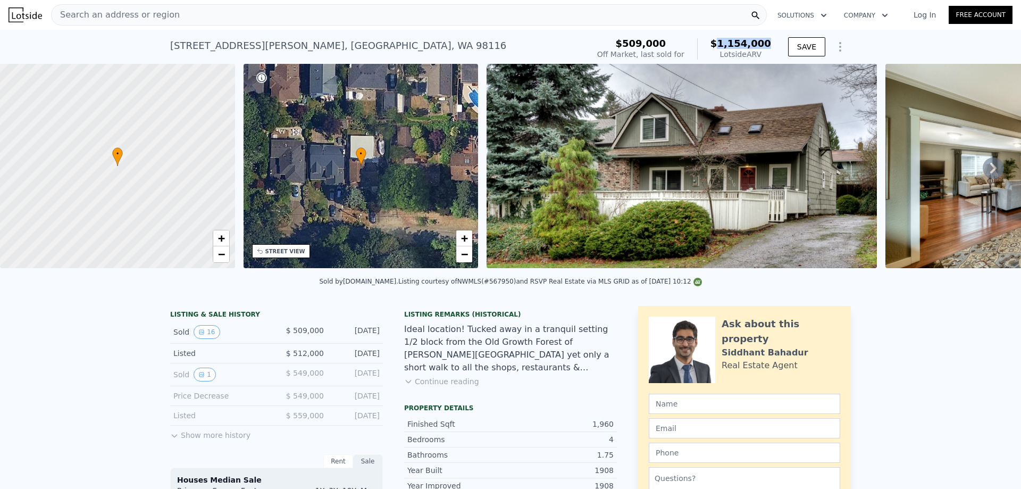
drag, startPoint x: 768, startPoint y: 41, endPoint x: 729, endPoint y: 40, distance: 39.4
click at [729, 40] on span "$1,154,000" at bounding box center [741, 43] width 61 height 11
click at [246, 18] on div "Search an address or region" at bounding box center [409, 14] width 716 height 21
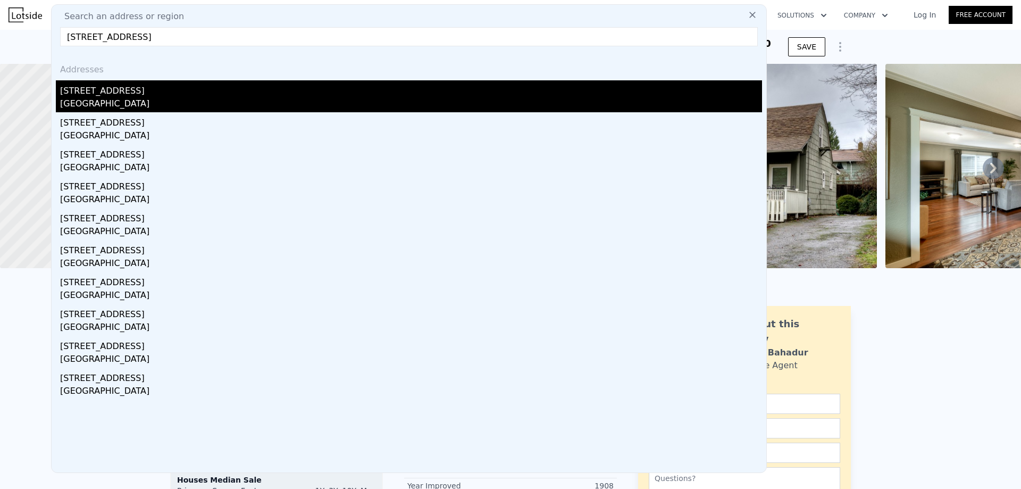
type input "[STREET_ADDRESS]"
click at [169, 89] on div "[STREET_ADDRESS]" at bounding box center [411, 88] width 702 height 17
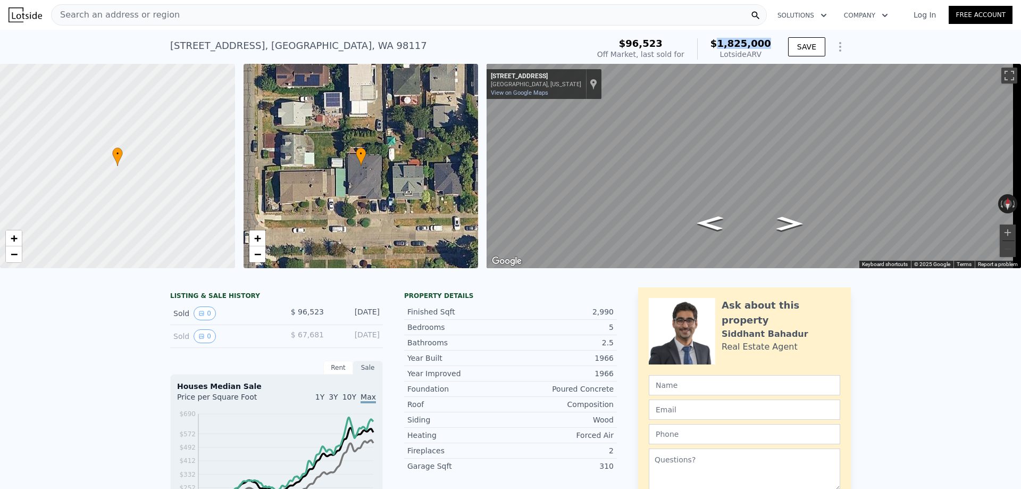
drag, startPoint x: 771, startPoint y: 44, endPoint x: 728, endPoint y: 44, distance: 43.1
click at [728, 44] on div "$96,523 Off Market, last sold for $1,825,000 Lotside ARV" at bounding box center [684, 49] width 182 height 30
click at [270, 21] on div "Search an address or region" at bounding box center [409, 14] width 716 height 21
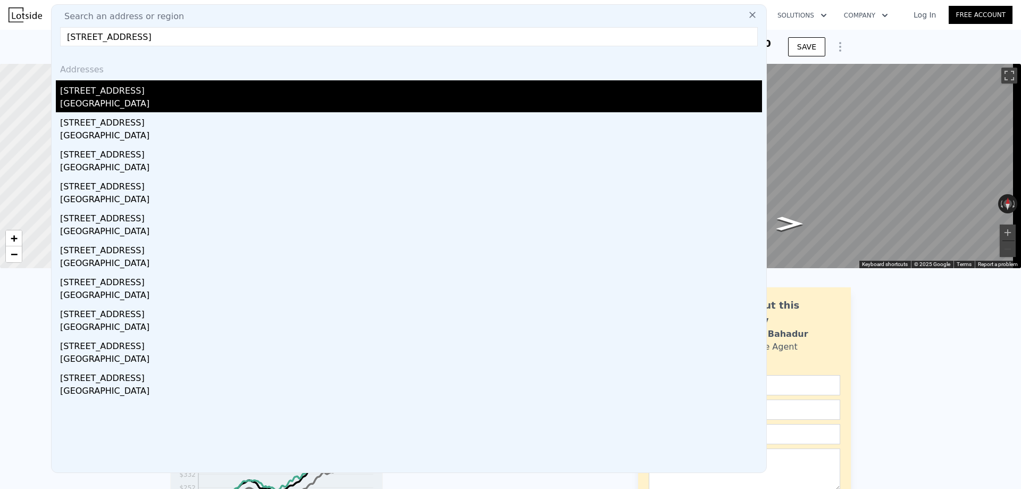
type input "[STREET_ADDRESS]"
click at [248, 92] on div "[STREET_ADDRESS]" at bounding box center [411, 88] width 702 height 17
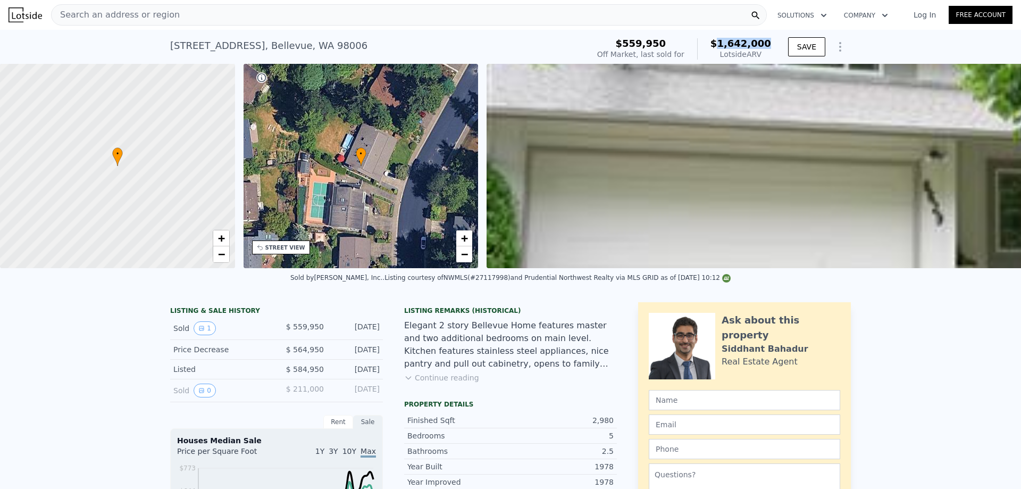
drag, startPoint x: 770, startPoint y: 43, endPoint x: 727, endPoint y: 44, distance: 43.1
click at [727, 44] on div "$559,950 Off Market, last sold for $1,642,000 Lotside ARV" at bounding box center [684, 49] width 182 height 30
